Goal: Transaction & Acquisition: Purchase product/service

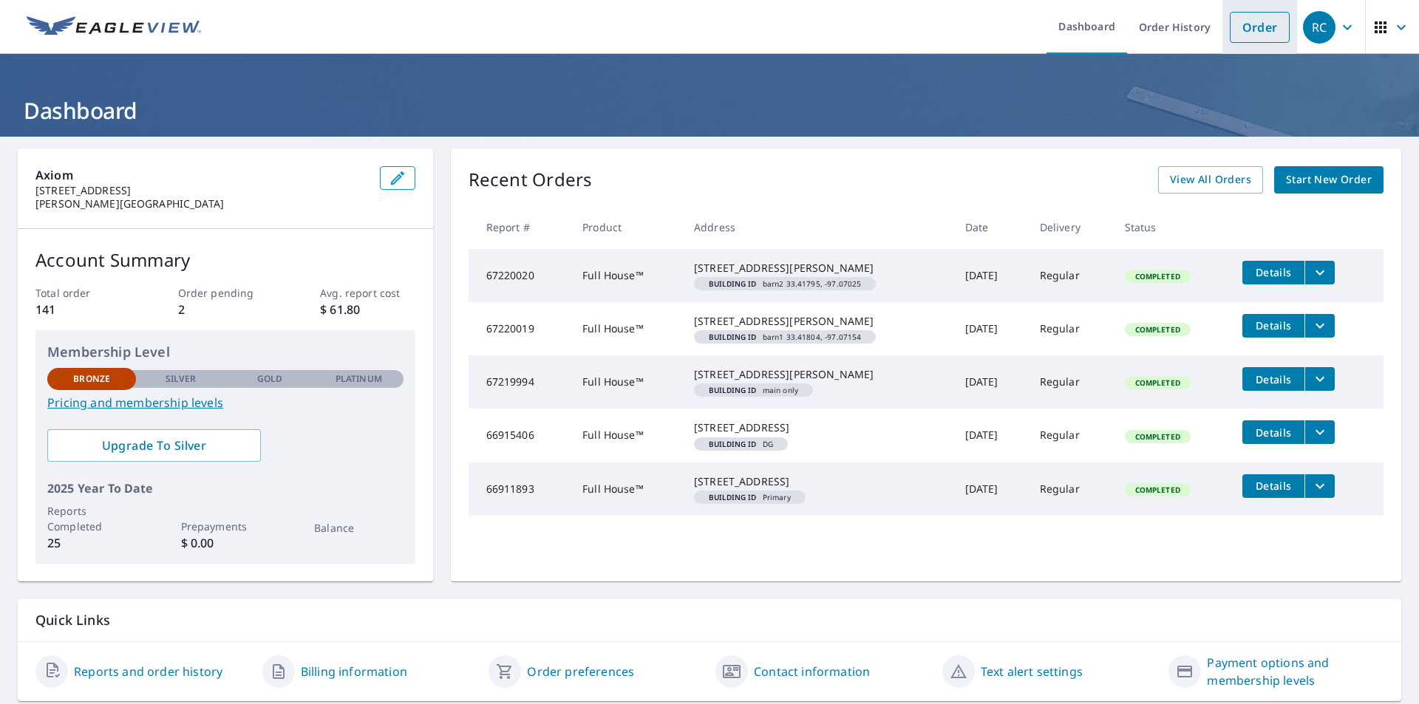
click at [1248, 33] on link "Order" at bounding box center [1260, 27] width 60 height 31
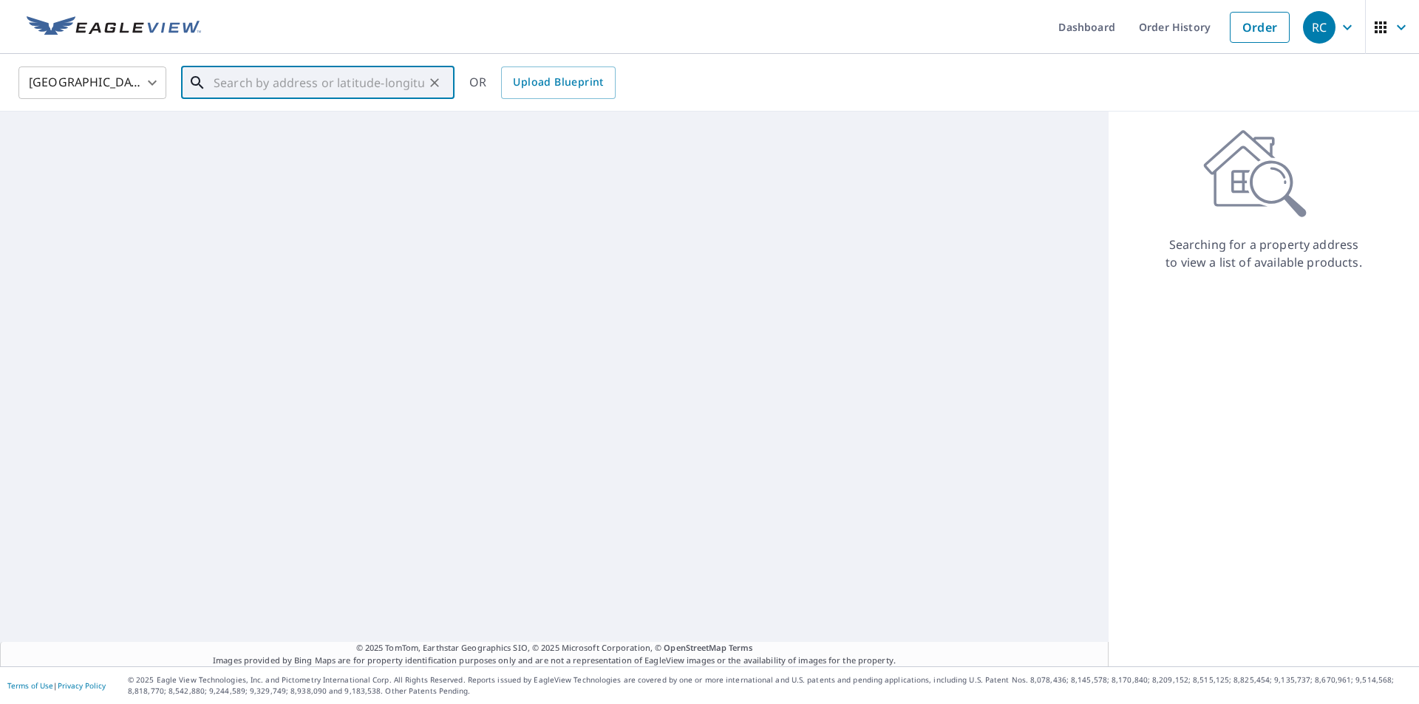
click at [227, 87] on input "text" at bounding box center [319, 82] width 211 height 41
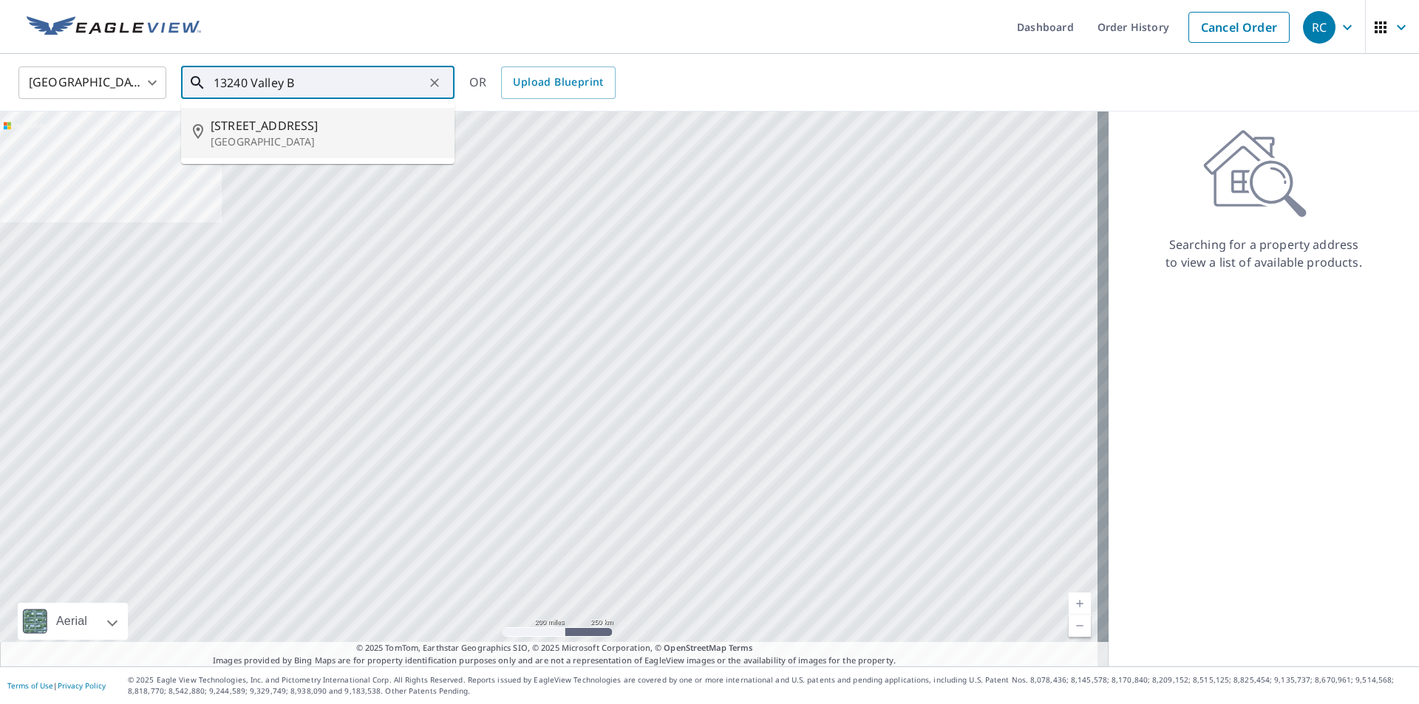
click at [271, 129] on span "[STREET_ADDRESS]" at bounding box center [327, 126] width 232 height 18
type input "[STREET_ADDRESS]"
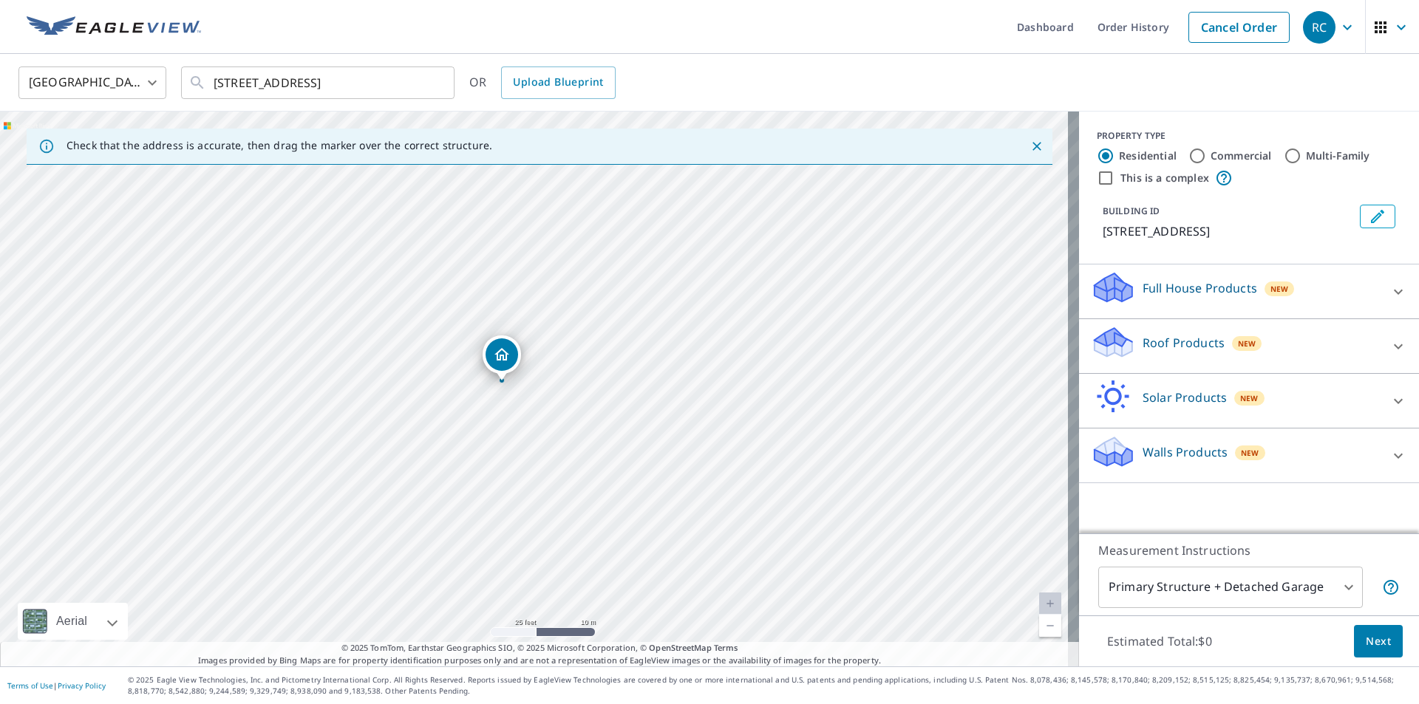
click at [534, 426] on div "[STREET_ADDRESS]" at bounding box center [539, 389] width 1079 height 555
click at [1394, 345] on icon at bounding box center [1398, 346] width 9 height 5
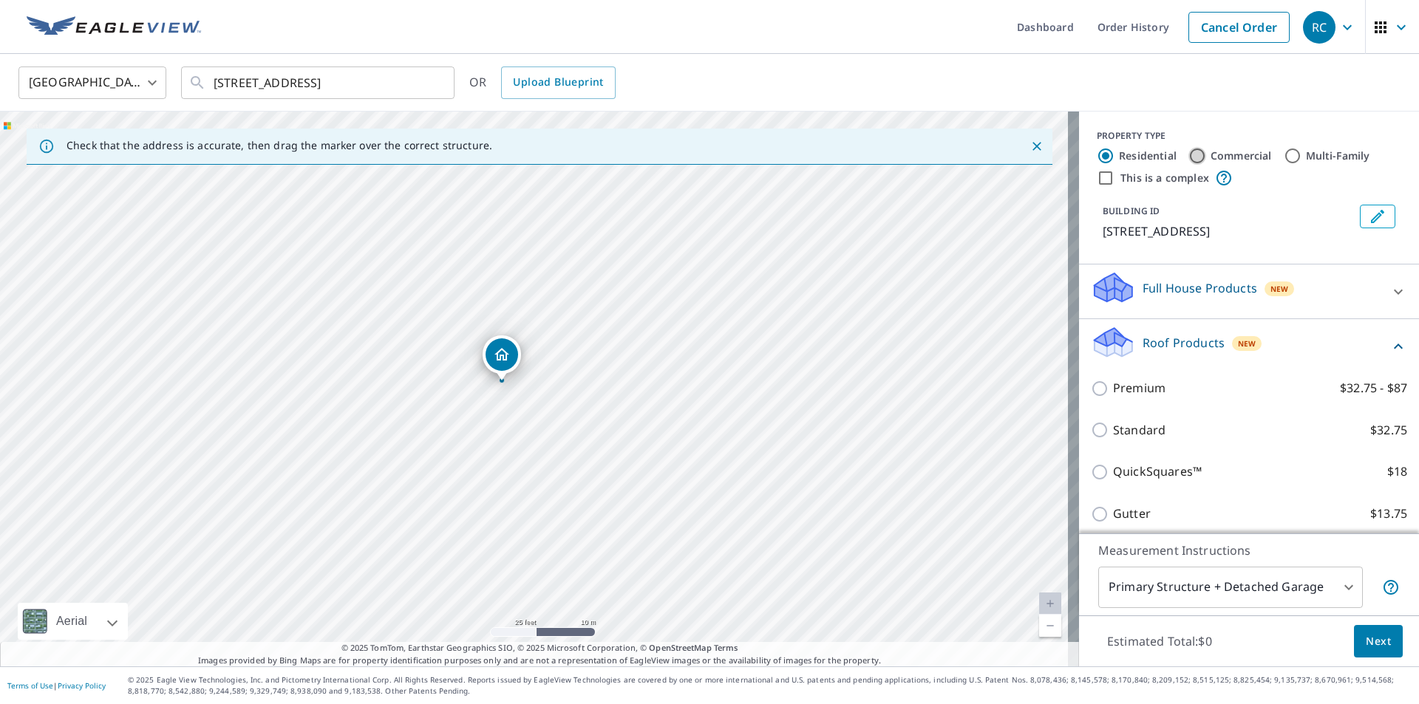
click at [1188, 154] on input "Commercial" at bounding box center [1197, 156] width 18 height 18
radio input "true"
type input "4"
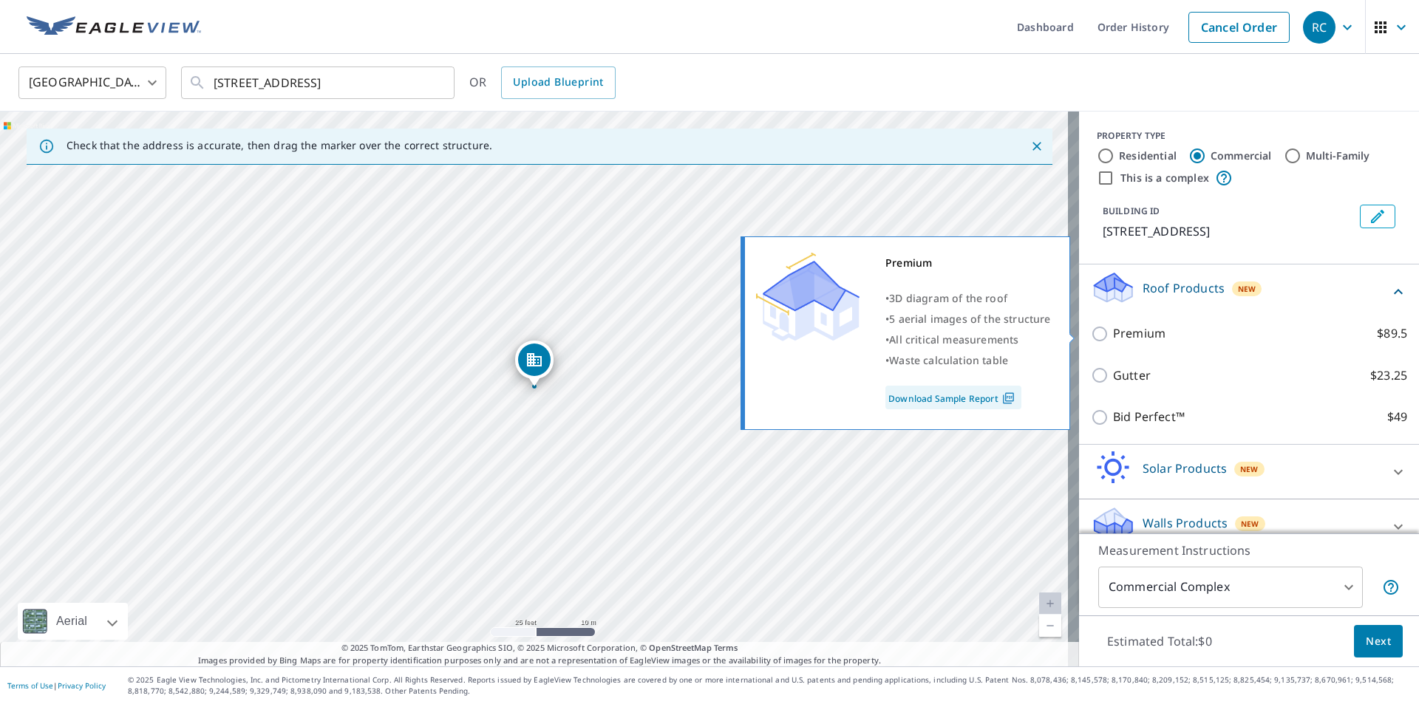
click at [1092, 335] on input "Premium $89.5" at bounding box center [1102, 334] width 22 height 18
checkbox input "true"
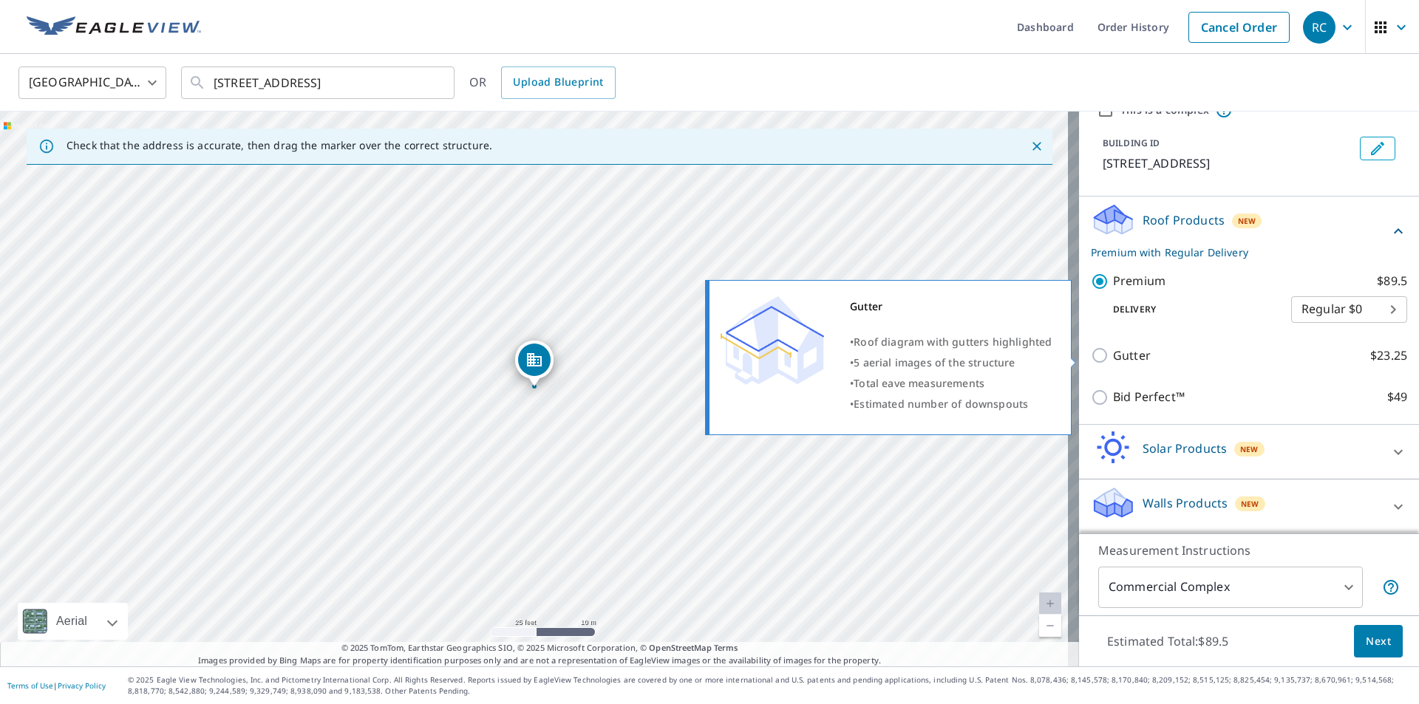
scroll to position [69, 0]
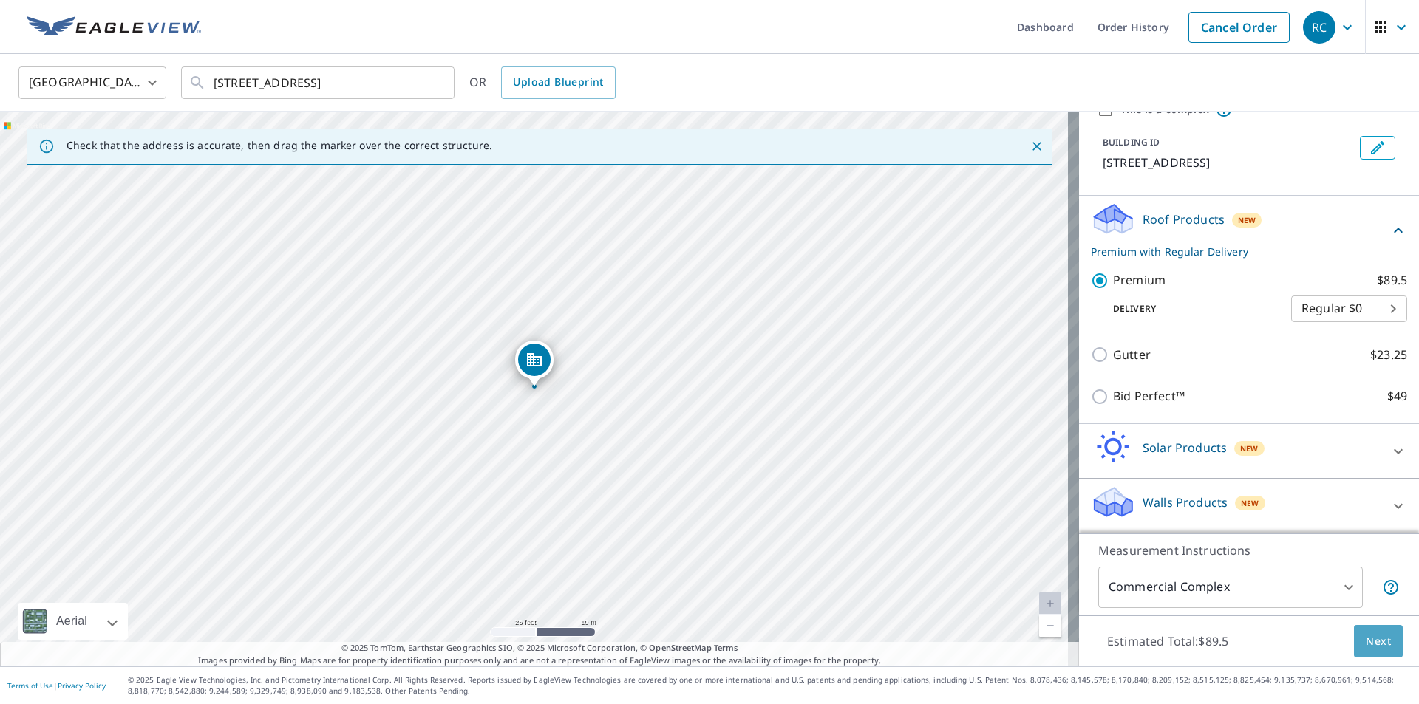
click at [1366, 642] on span "Next" at bounding box center [1378, 642] width 25 height 18
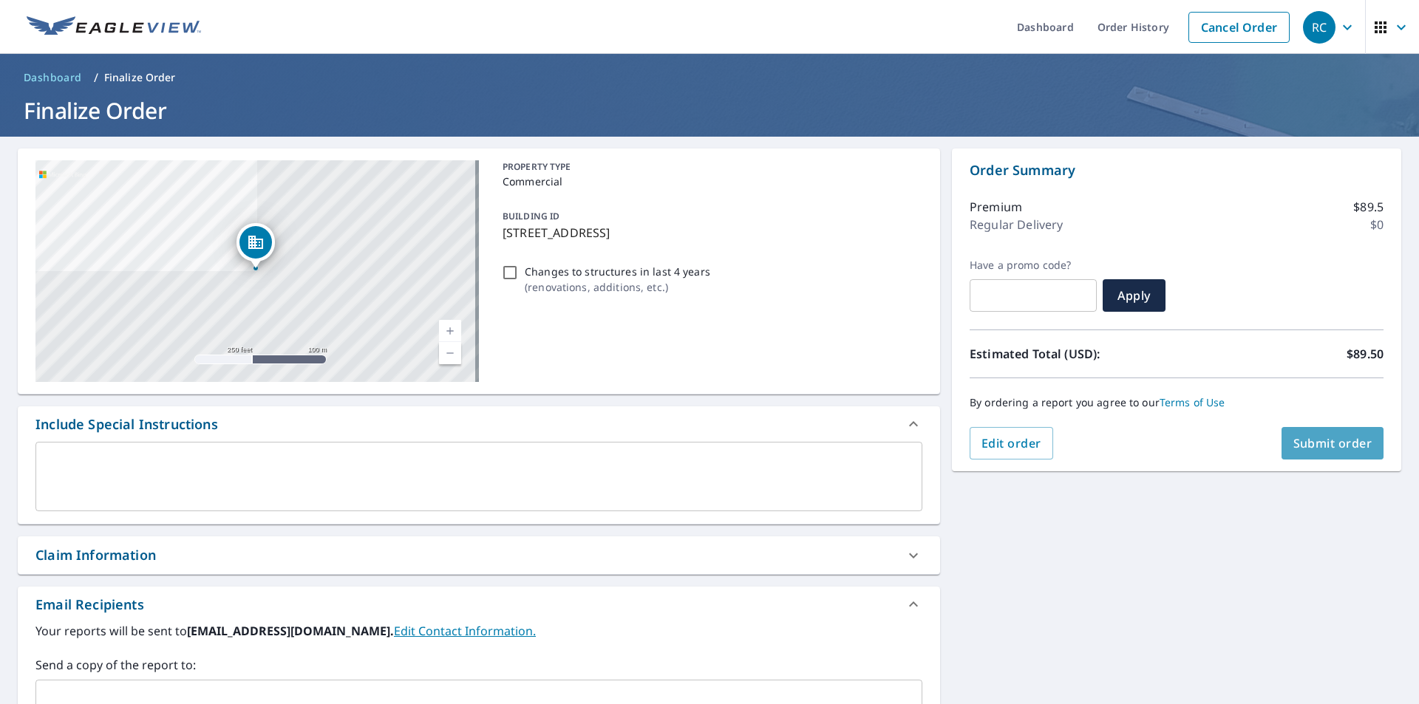
click at [1319, 441] on span "Submit order" at bounding box center [1332, 443] width 79 height 16
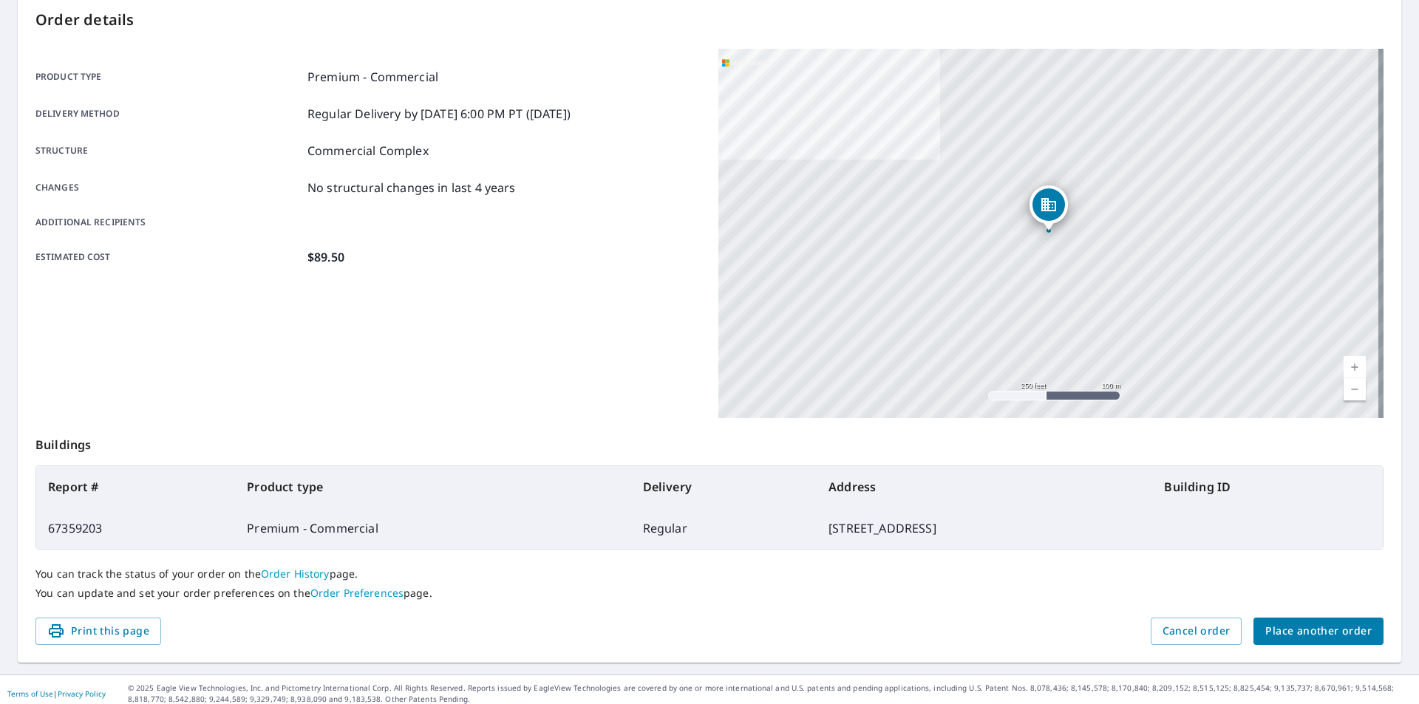
scroll to position [166, 0]
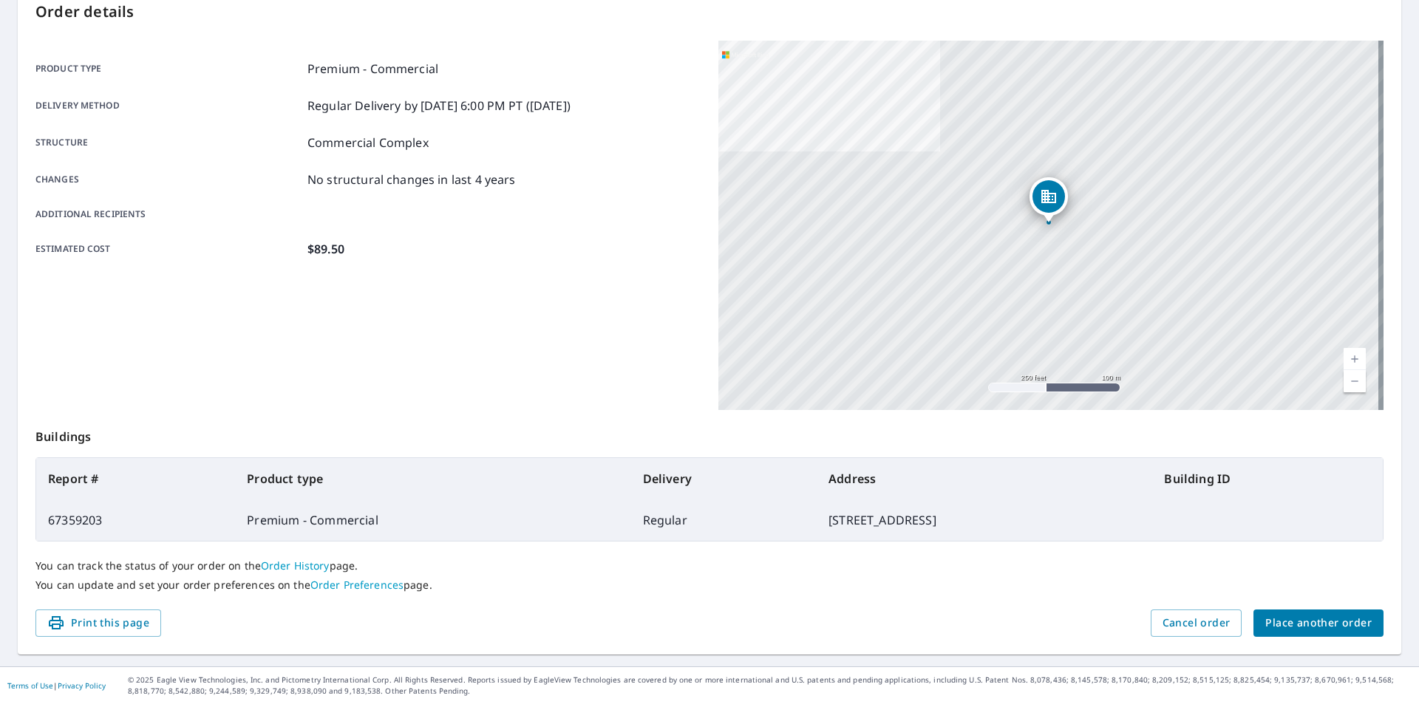
drag, startPoint x: 678, startPoint y: 520, endPoint x: 911, endPoint y: 523, distance: 232.8
click at [911, 523] on td "[STREET_ADDRESS]" at bounding box center [985, 520] width 336 height 41
copy td "[STREET_ADDRESS]"
